Goal: Task Accomplishment & Management: Complete application form

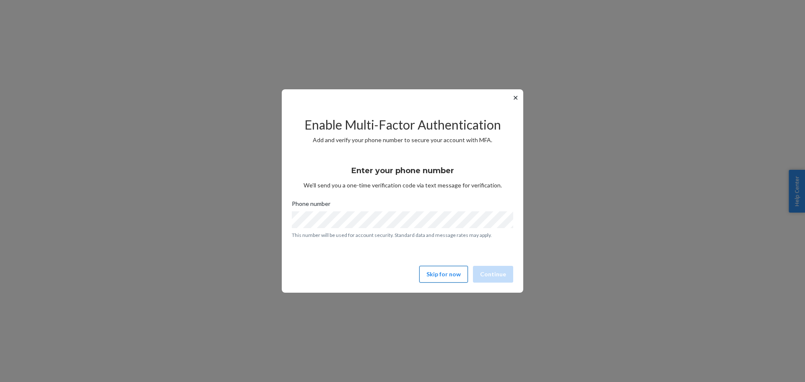
click at [451, 271] on button "Skip for now" at bounding box center [443, 274] width 49 height 17
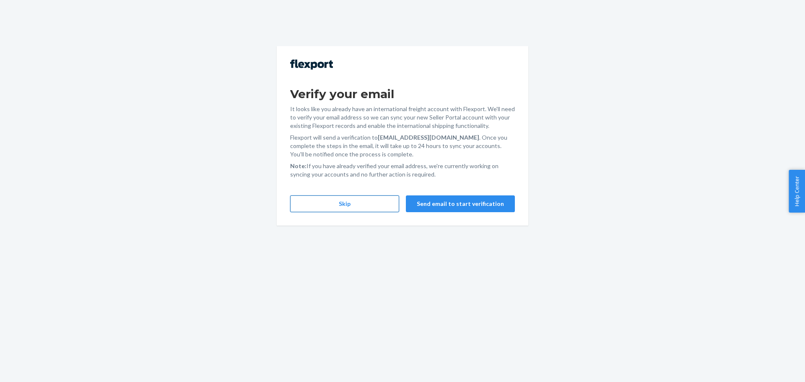
click at [364, 197] on button "Skip" at bounding box center [344, 203] width 109 height 17
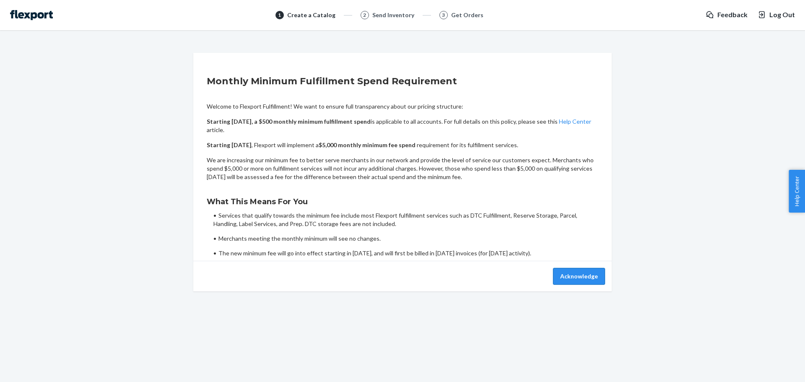
click at [585, 269] on button "Acknowledge" at bounding box center [579, 276] width 52 height 17
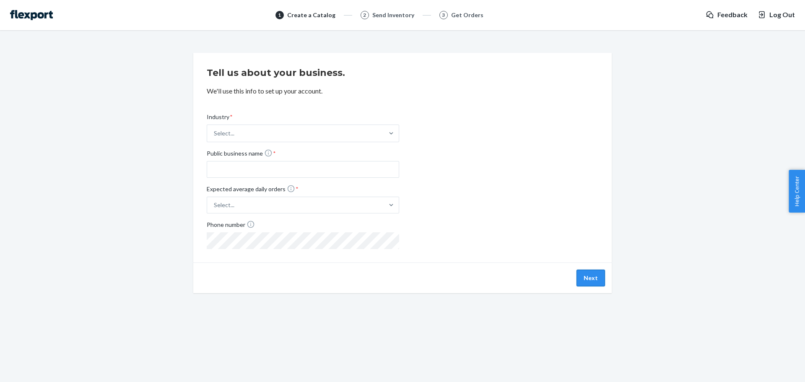
click at [592, 276] on button "Next" at bounding box center [590, 277] width 28 height 17
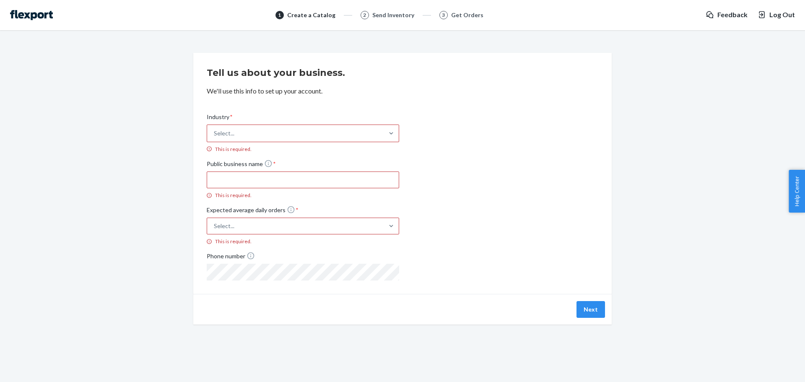
click at [464, 14] on div "Get Orders" at bounding box center [467, 15] width 32 height 8
click at [764, 12] on icon "button" at bounding box center [761, 14] width 5 height 7
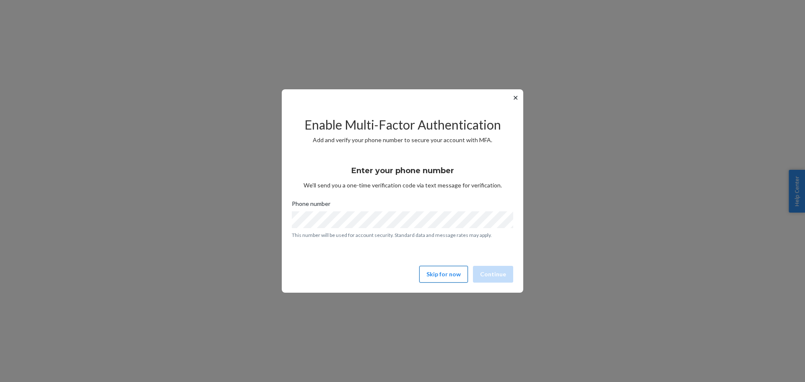
click at [435, 270] on button "Skip for now" at bounding box center [443, 274] width 49 height 17
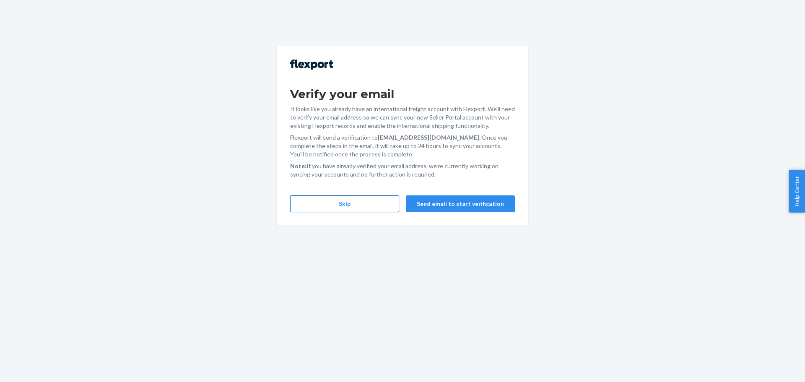
click at [352, 208] on button "Skip" at bounding box center [344, 203] width 109 height 17
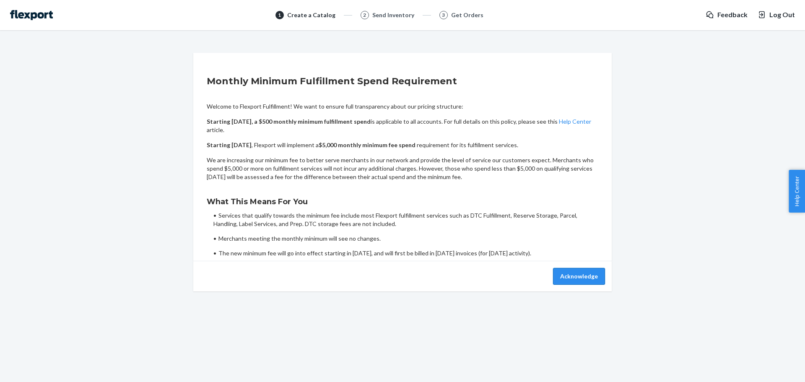
click at [579, 278] on button "Acknowledge" at bounding box center [579, 276] width 52 height 17
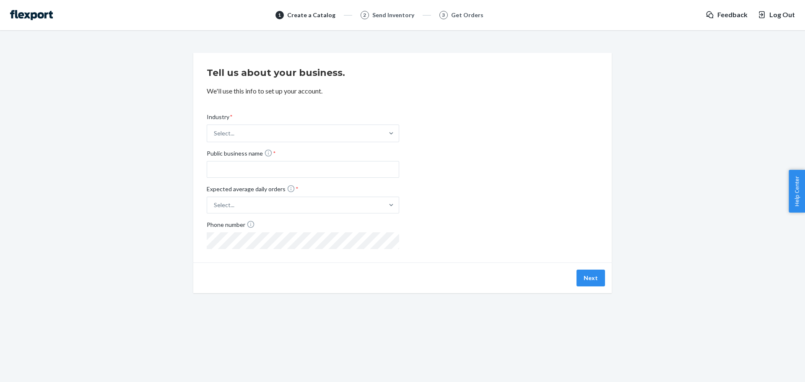
click at [784, 16] on span "Log Out" at bounding box center [782, 15] width 26 height 10
